Goal: Transaction & Acquisition: Purchase product/service

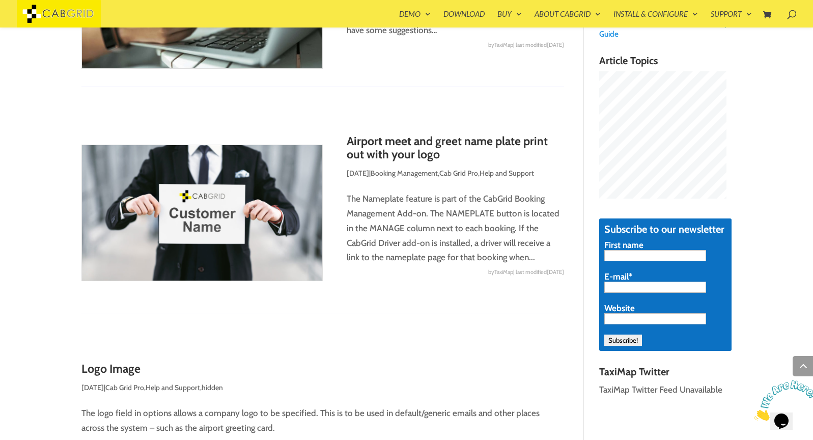
scroll to position [605, 0]
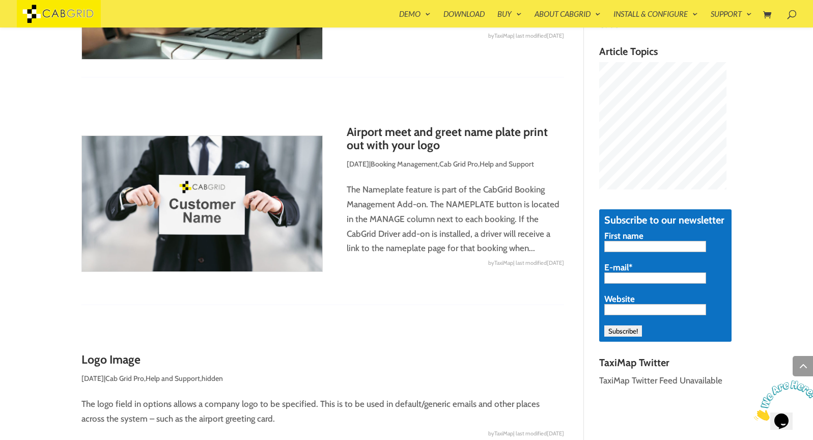
click at [429, 298] on article "Airport meet and greet name plate print out with your logo Aug 31, 2022 (update…" at bounding box center [322, 215] width 483 height 179
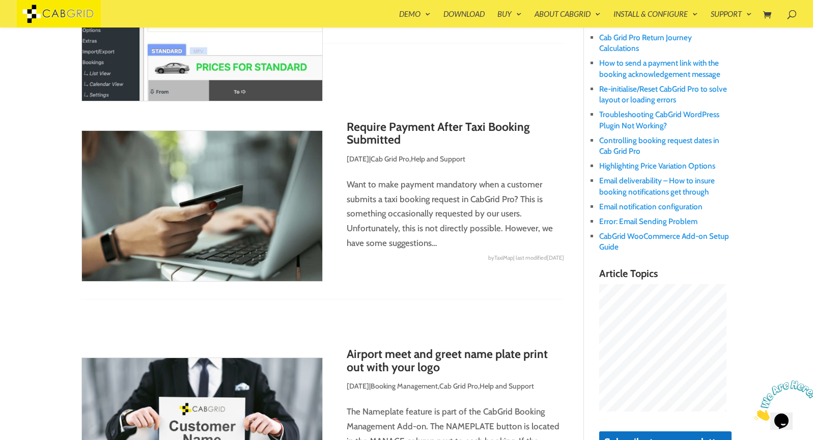
scroll to position [0, 0]
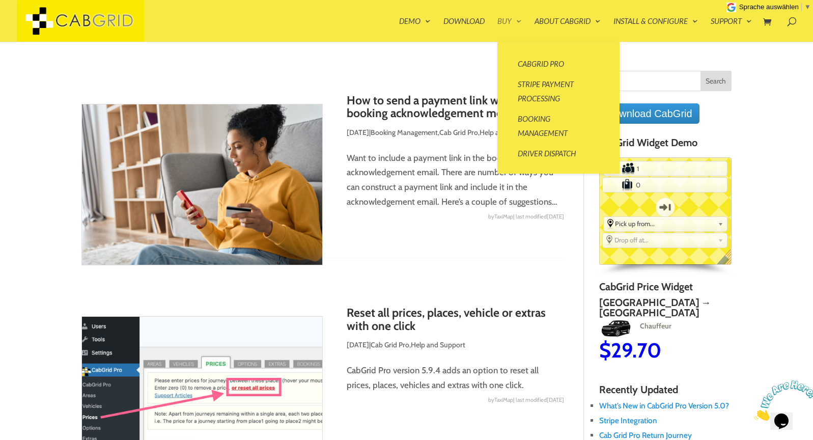
click at [504, 18] on link "Buy" at bounding box center [509, 29] width 24 height 24
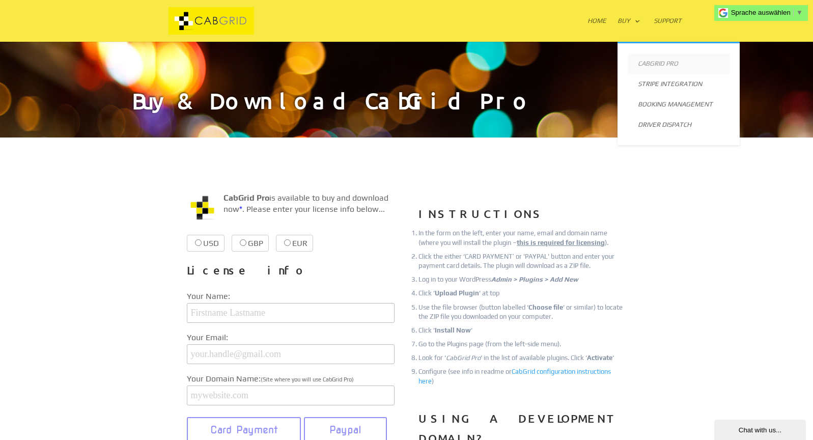
click at [652, 63] on link "CabGrid Pro" at bounding box center [678, 63] width 102 height 20
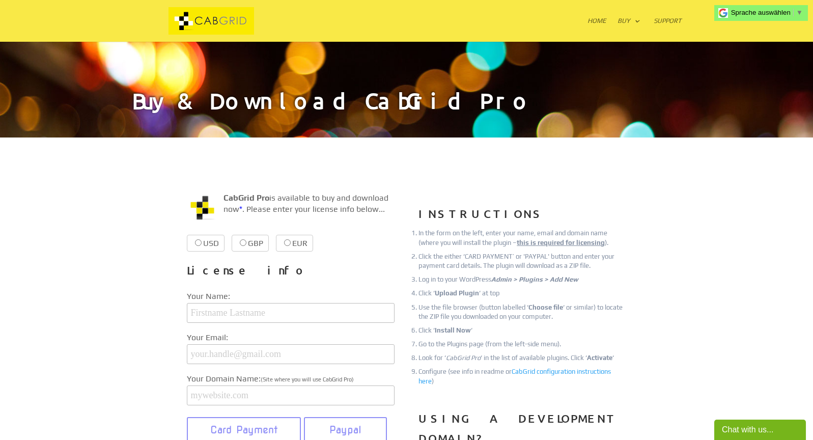
click at [549, 53] on div "Buy & Download CabGrid Pro" at bounding box center [406, 89] width 813 height 97
click at [216, 19] on img at bounding box center [211, 21] width 155 height 28
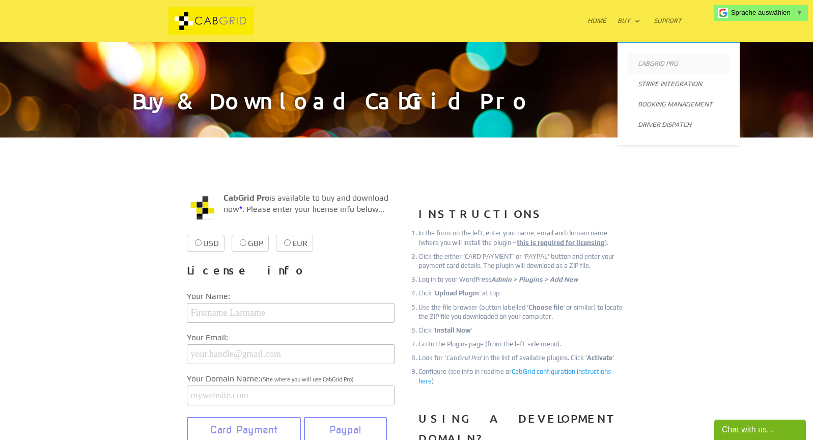
click at [650, 61] on link "CabGrid Pro" at bounding box center [678, 63] width 102 height 20
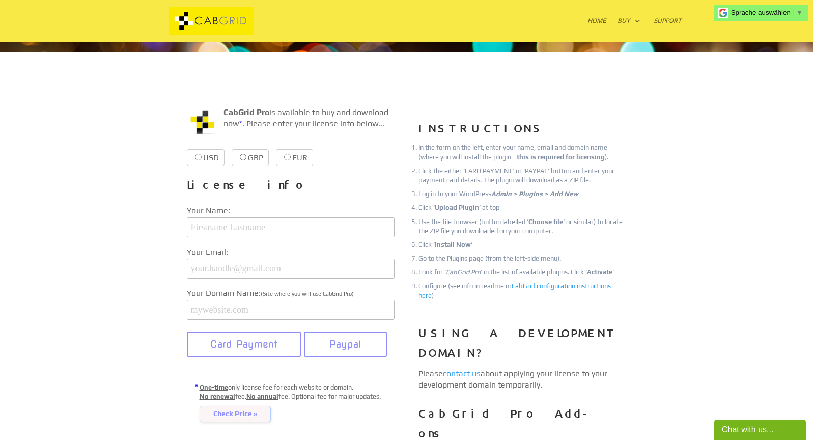
scroll to position [147, 0]
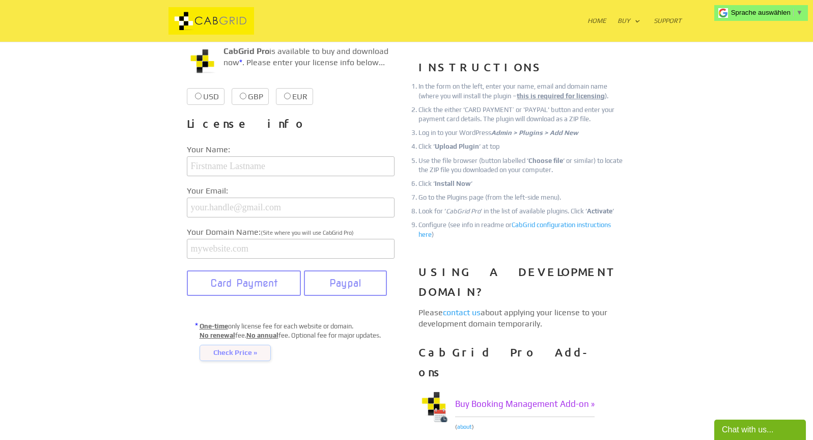
click at [359, 396] on div "CabGrid Pro is available to buy and download now * . Please enter your license …" at bounding box center [407, 290] width 440 height 517
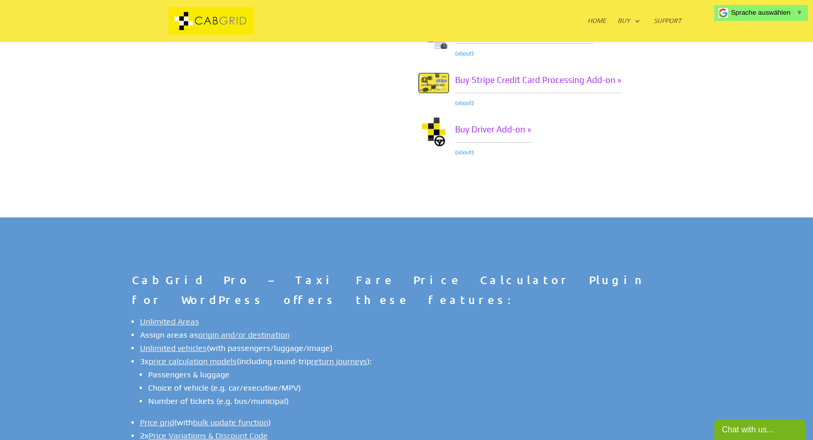
scroll to position [0, 0]
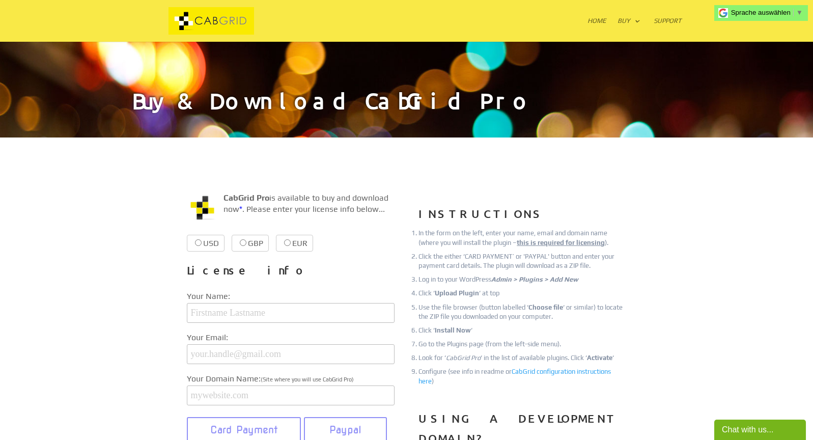
click at [218, 20] on img at bounding box center [211, 21] width 155 height 28
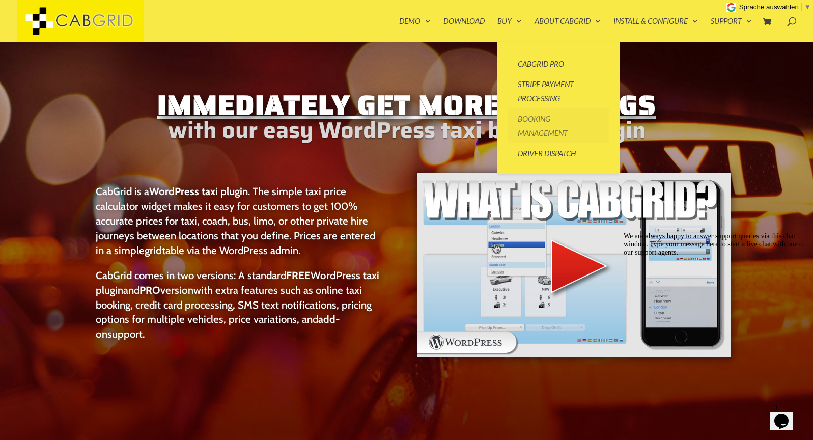
click at [541, 133] on link "Booking Management" at bounding box center [558, 125] width 102 height 35
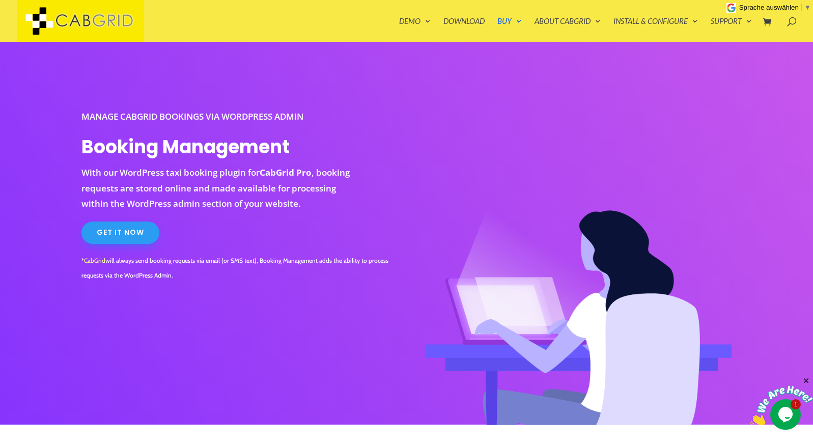
click at [121, 241] on link "Get It Now" at bounding box center [120, 232] width 78 height 22
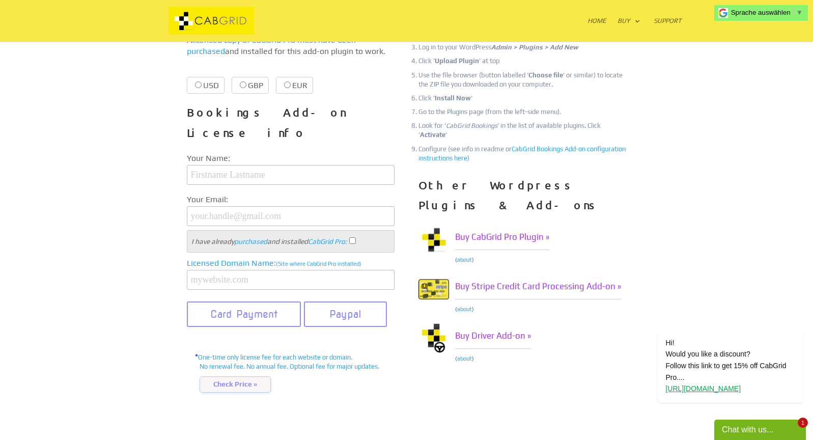
scroll to position [255, 0]
click at [616, 348] on div "CabGrid Bookings is available to buy and download now * . Please enter your lic…" at bounding box center [407, 178] width 440 height 465
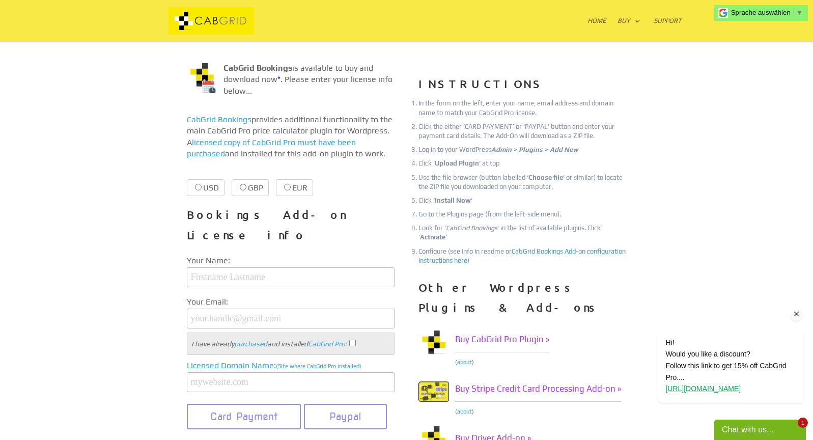
scroll to position [0, 0]
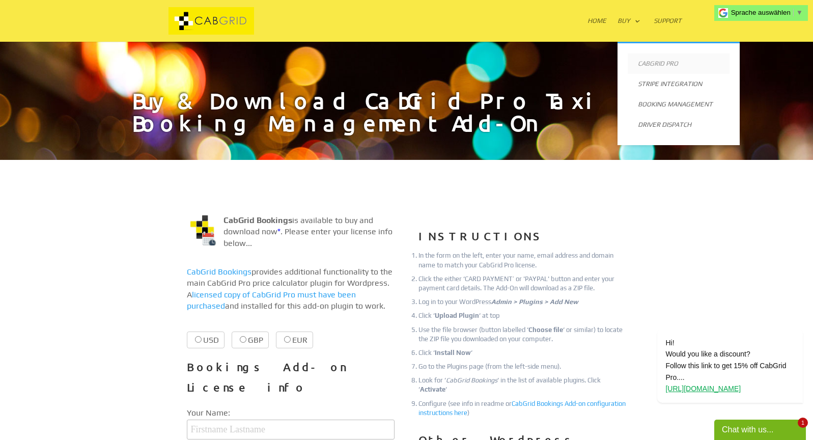
click at [673, 65] on link "CabGrid Pro" at bounding box center [678, 63] width 102 height 20
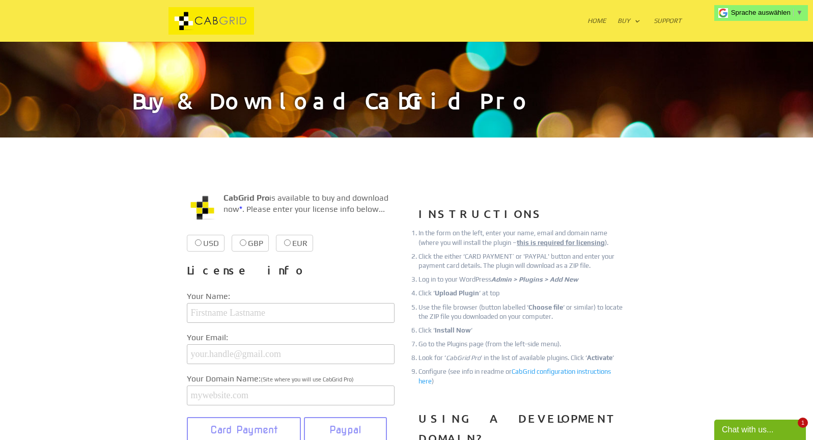
click at [469, 61] on div "Buy & Download CabGrid Pro" at bounding box center [406, 89] width 813 height 97
click at [222, 14] on img at bounding box center [211, 21] width 155 height 28
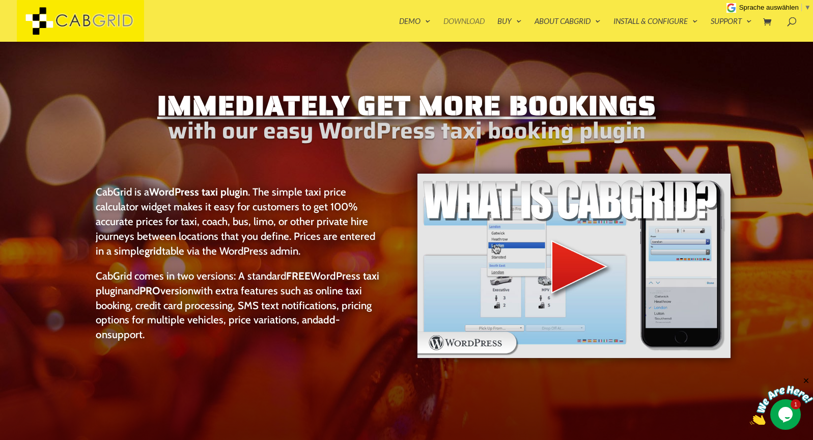
click at [466, 27] on link "Download" at bounding box center [463, 29] width 41 height 24
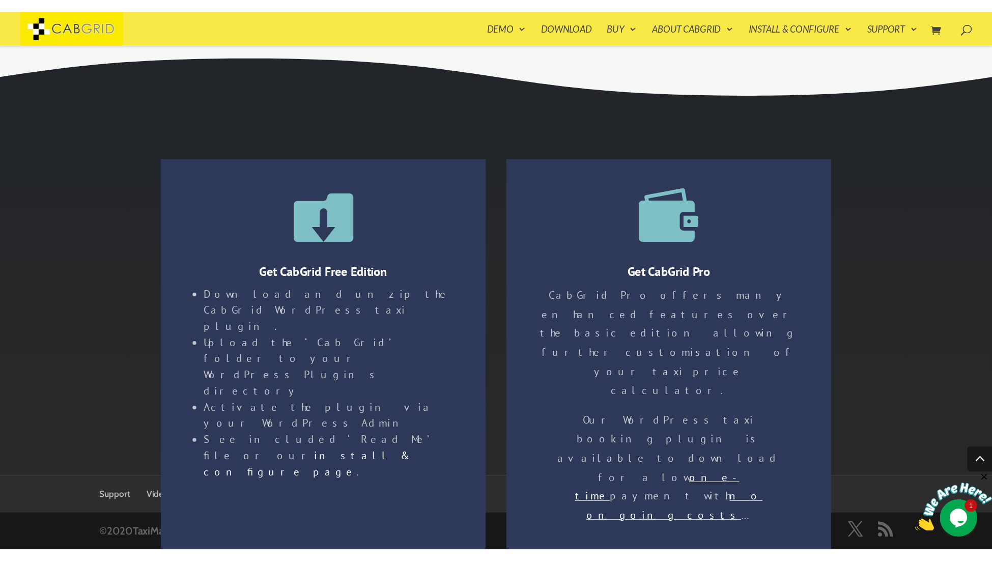
scroll to position [1739, 0]
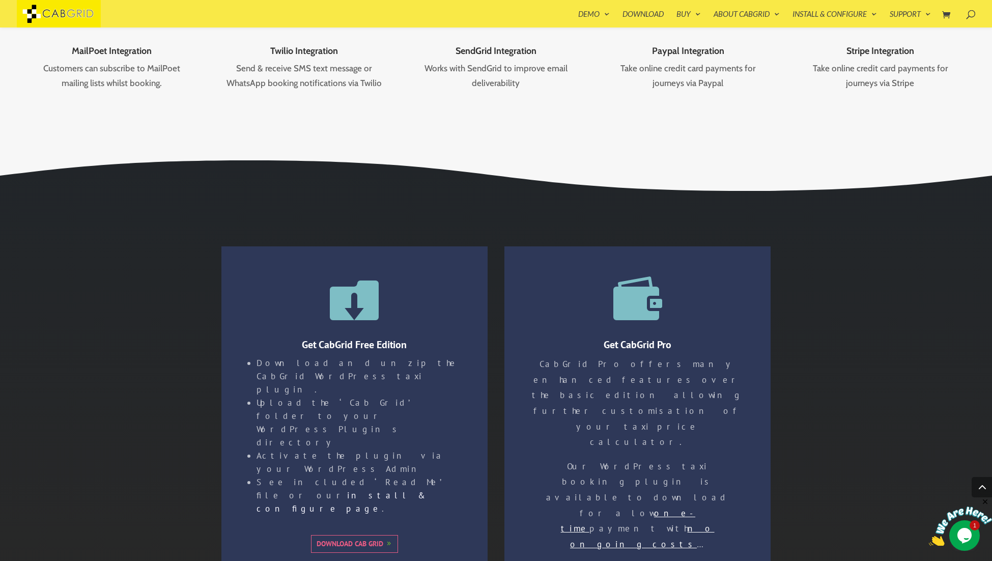
drag, startPoint x: 299, startPoint y: 193, endPoint x: 186, endPoint y: 83, distance: 157.6
click at [299, 193] on div " Get CabGrid Free Edition Download and unzip the CabGrid WordPress taxi plugin…" at bounding box center [496, 374] width 992 height 449
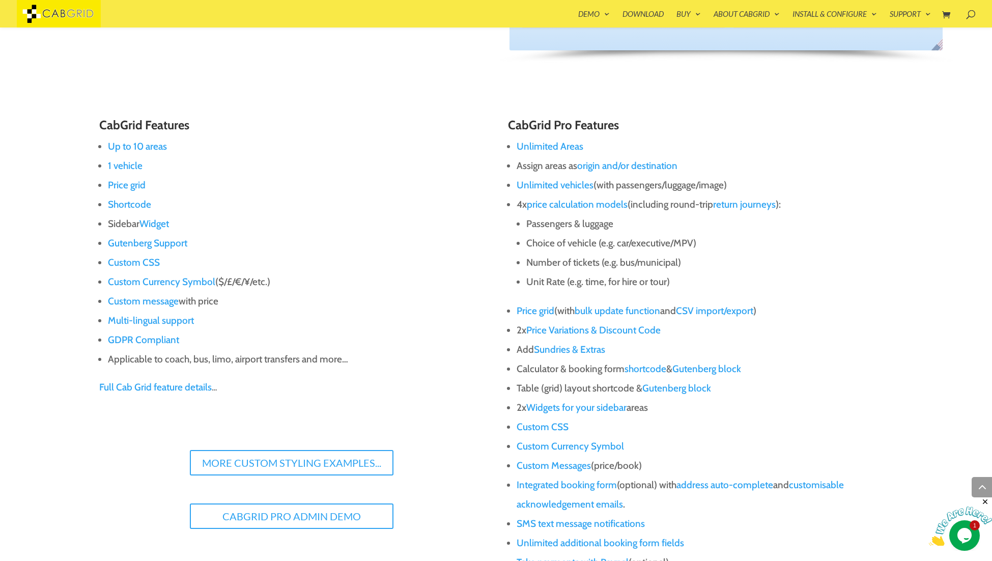
scroll to position [585, 0]
